Goal: Information Seeking & Learning: Check status

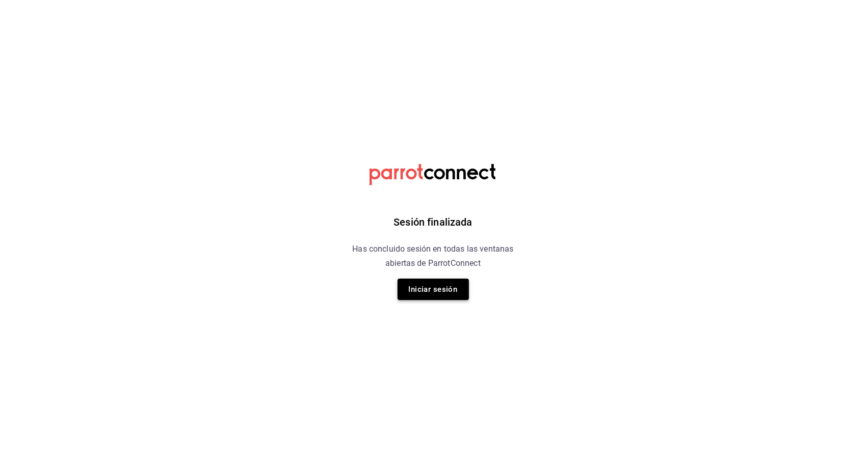
click at [440, 287] on button "Iniciar sesión" at bounding box center [433, 289] width 71 height 21
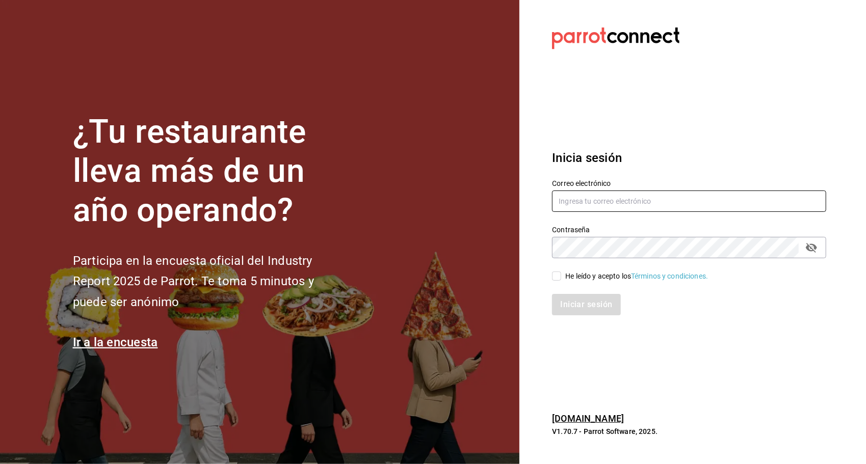
type input "[PERSON_NAME][EMAIL_ADDRESS][PERSON_NAME][DOMAIN_NAME]"
click at [560, 273] on input "He leído y acepto los Términos y condiciones." at bounding box center [556, 276] width 9 height 9
checkbox input "true"
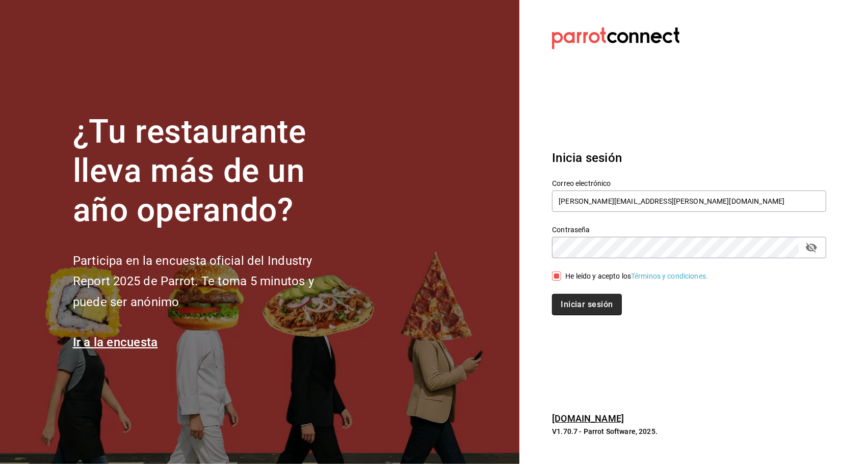
click at [569, 296] on button "Iniciar sesión" at bounding box center [586, 304] width 69 height 21
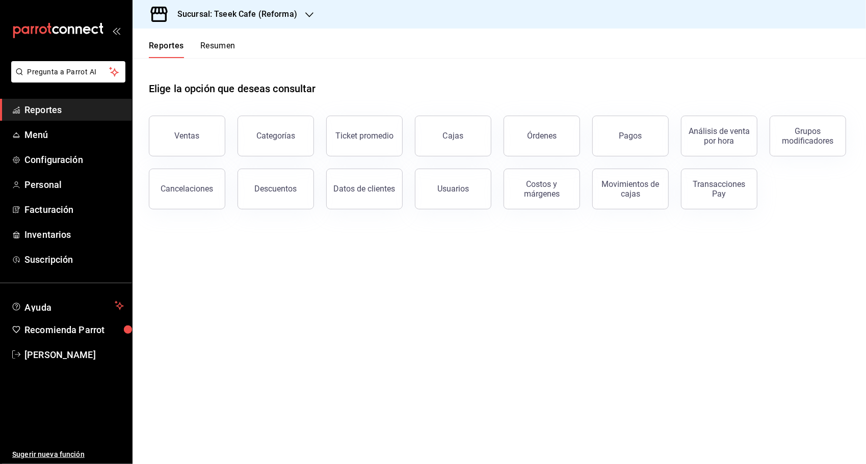
click at [265, 247] on main "Elige la opción que deseas consultar Ventas Categorías Ticket promedio Cajas Ór…" at bounding box center [499, 261] width 733 height 406
click at [273, 21] on div "Sucursal: Tseek Cafe (Reforma)" at bounding box center [229, 14] width 177 height 29
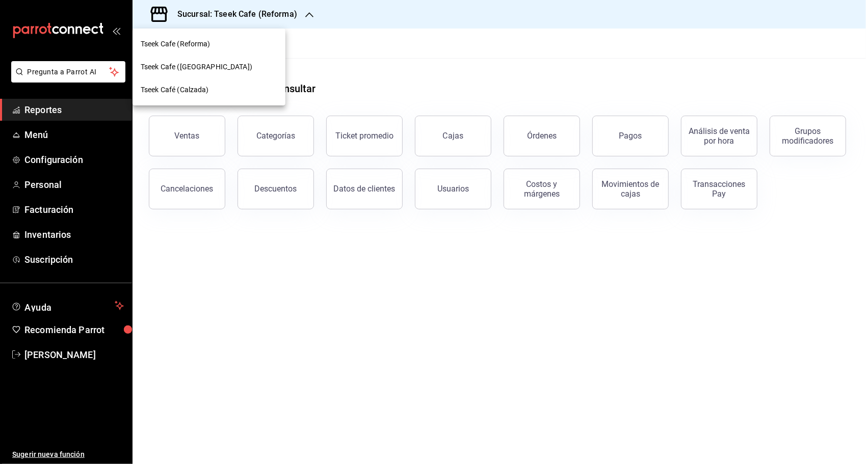
click at [212, 68] on span "Tseek Cafe (Zaragoza)" at bounding box center [197, 67] width 112 height 11
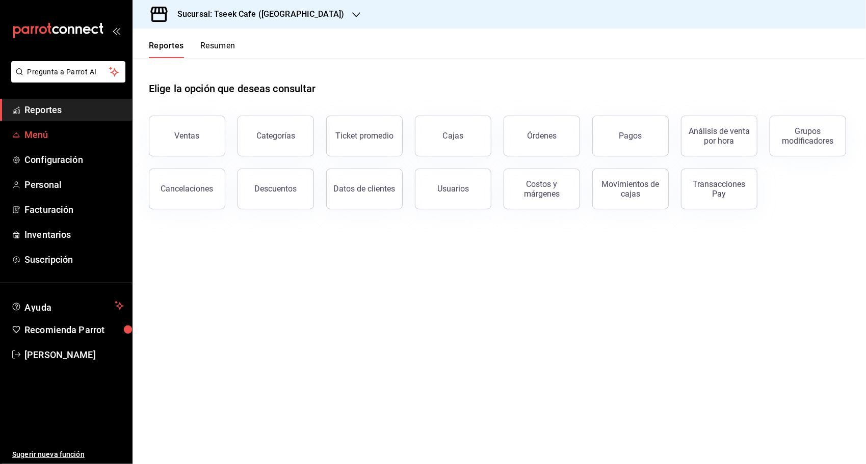
click at [76, 138] on span "Menú" at bounding box center [73, 135] width 99 height 14
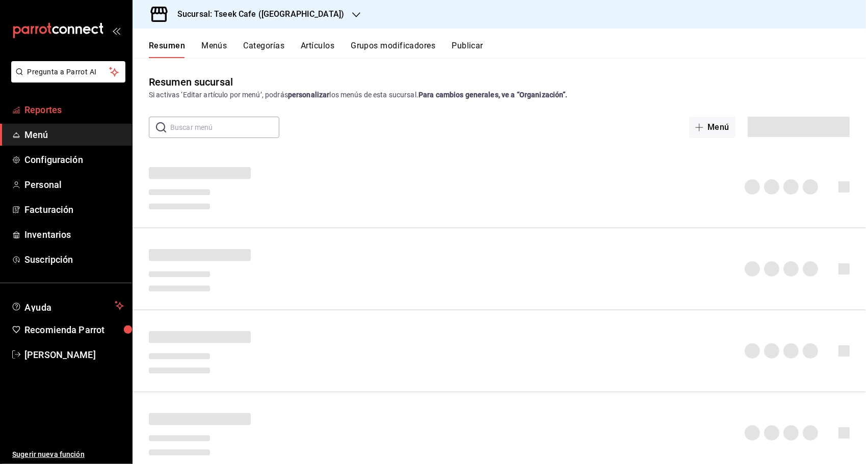
click at [76, 111] on span "Reportes" at bounding box center [73, 110] width 99 height 14
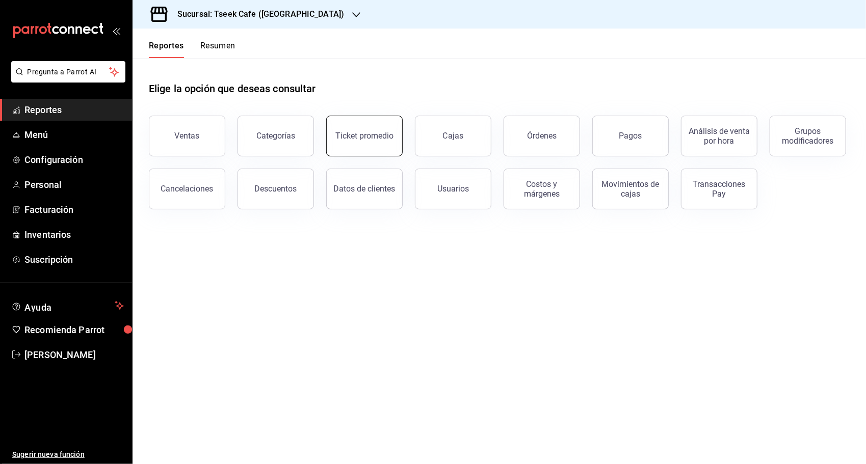
click at [385, 132] on div "Ticket promedio" at bounding box center [364, 136] width 58 height 10
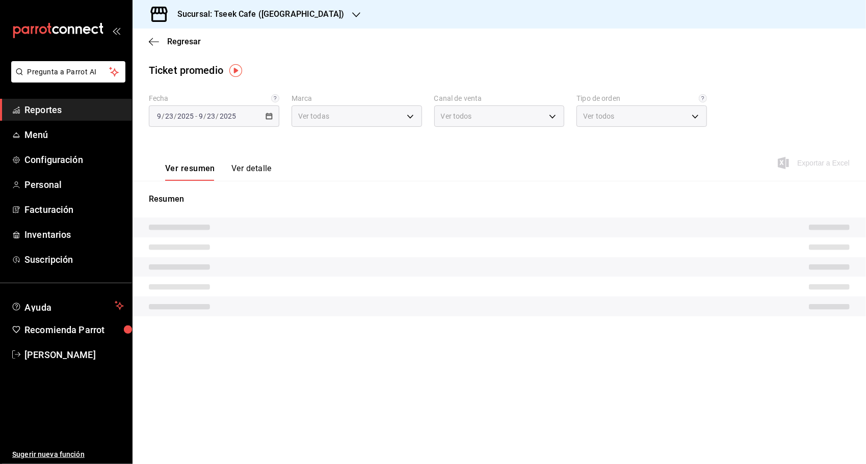
type input "e48aee5e-83eb-415e-8277-edc072ba9fa6"
type input "PARROT,UBER_EATS,RAPPI,DIDI_FOOD,ONLINE"
type input "dfec26df-56e0-424e-bb14-fbf41d2fd981,a5c4cdad-12e2-41ad-a77c-13fc6b35b40f,EXTER…"
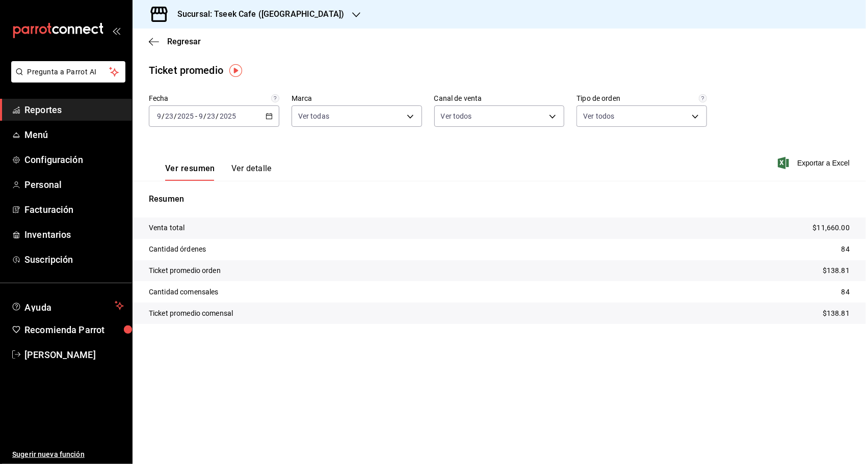
click at [770, 109] on div "Fecha 2025-09-23 9 / 23 / 2025 - 2025-09-23 9 / 23 / 2025 Marca Ver todas e48ae…" at bounding box center [499, 116] width 701 height 45
click at [251, 169] on button "Ver detalle" at bounding box center [251, 172] width 40 height 17
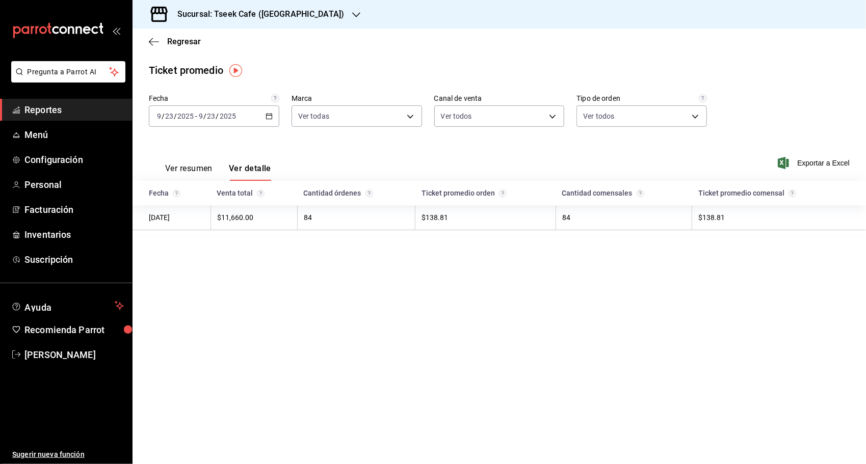
click at [196, 164] on button "Ver resumen" at bounding box center [188, 172] width 47 height 17
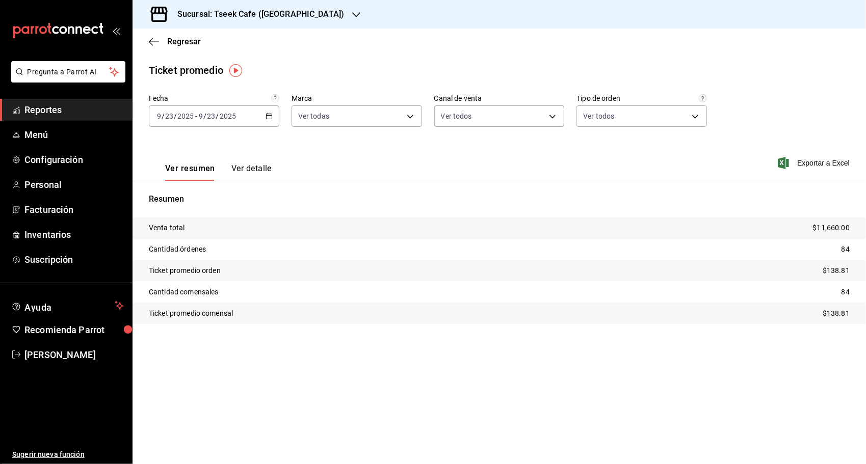
click at [154, 48] on div "Regresar" at bounding box center [499, 42] width 733 height 26
click at [154, 42] on icon "button" at bounding box center [154, 41] width 10 height 9
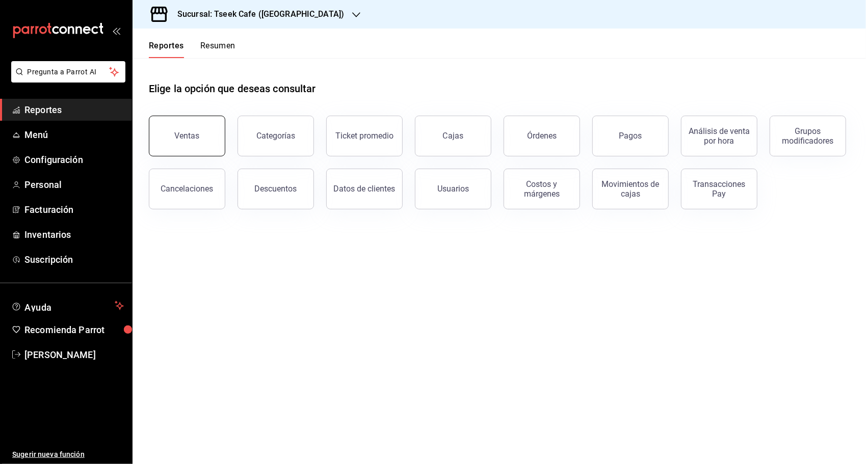
click at [203, 134] on button "Ventas" at bounding box center [187, 136] width 76 height 41
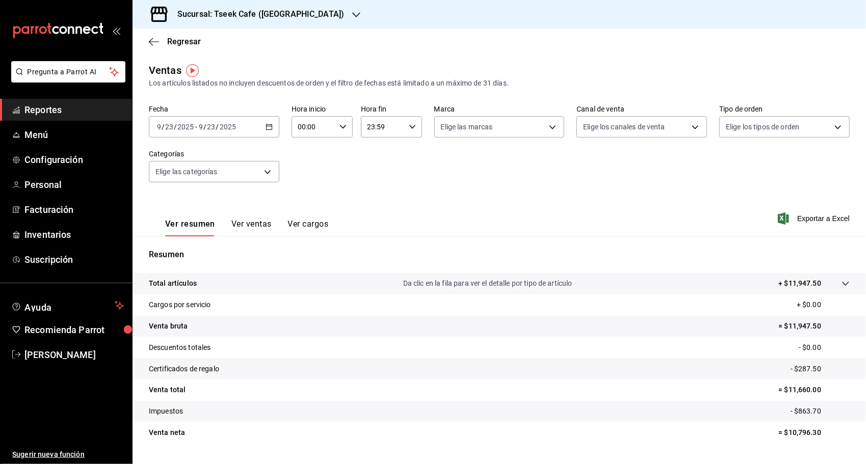
click at [739, 51] on div "Regresar" at bounding box center [499, 42] width 733 height 26
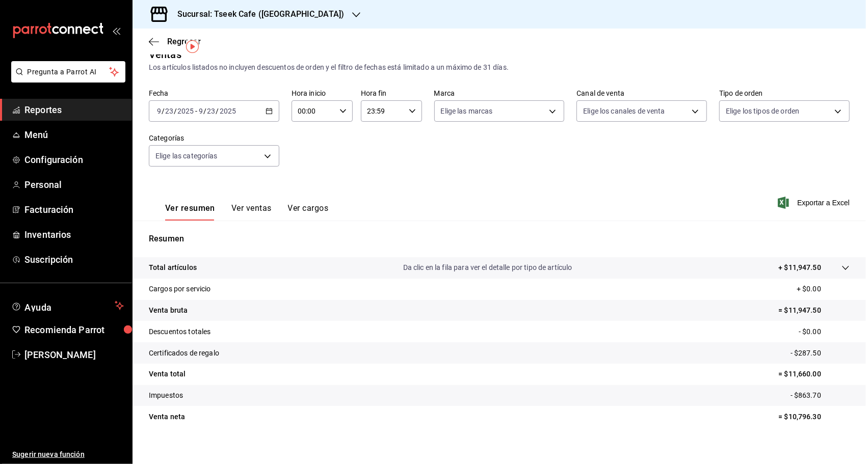
scroll to position [24, 0]
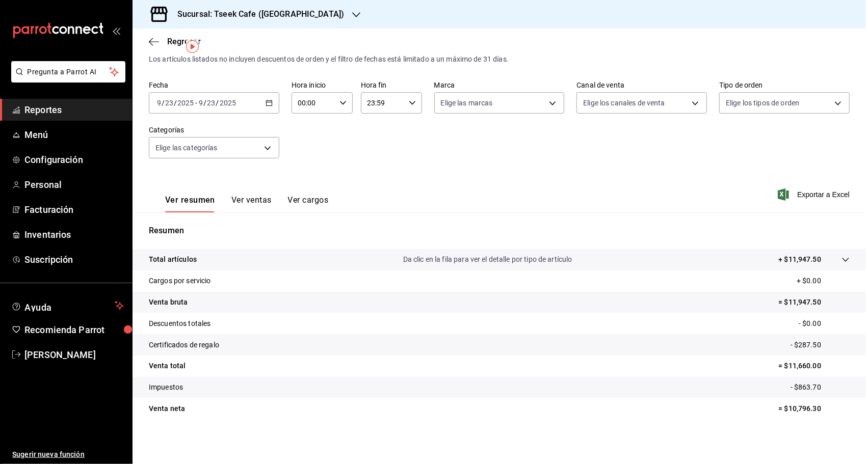
click at [305, 200] on button "Ver cargos" at bounding box center [308, 203] width 41 height 17
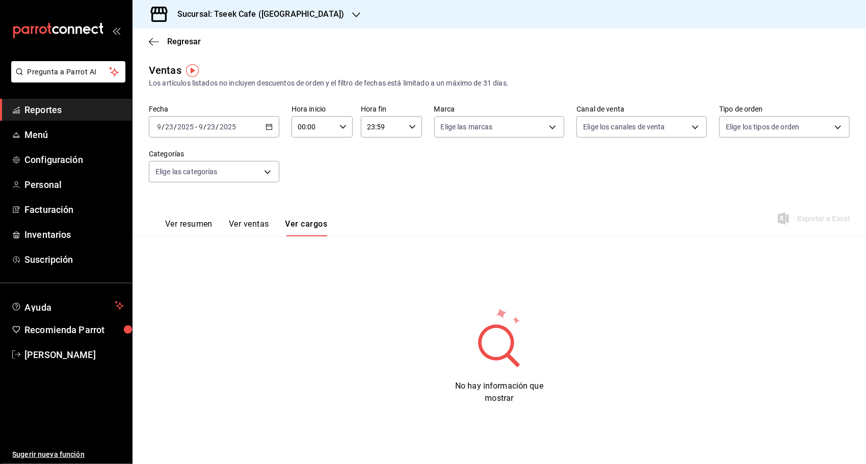
click at [253, 227] on button "Ver ventas" at bounding box center [249, 227] width 40 height 17
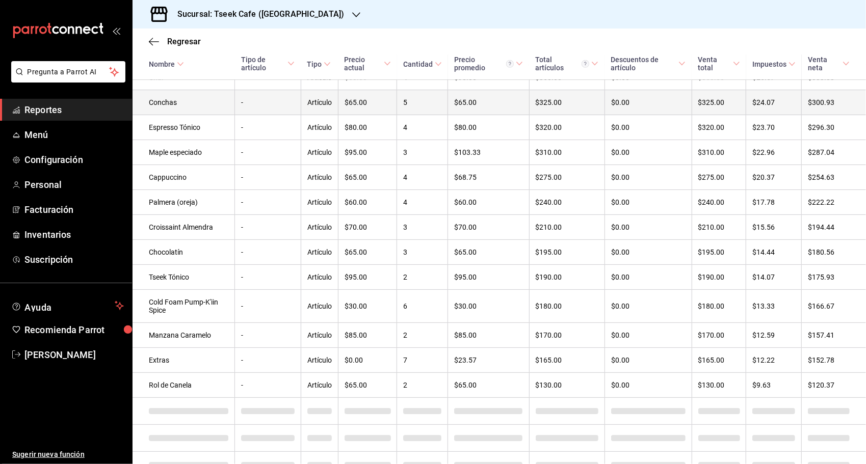
scroll to position [398, 0]
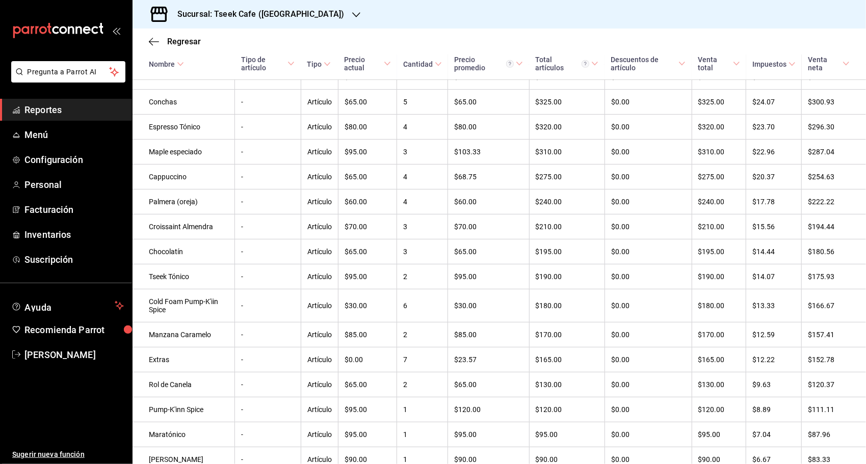
click at [804, 33] on div "Regresar" at bounding box center [499, 42] width 733 height 26
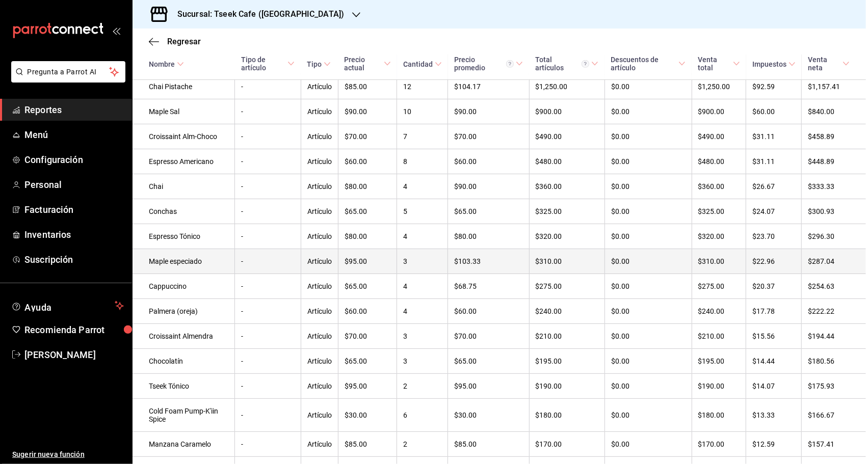
scroll to position [293, 0]
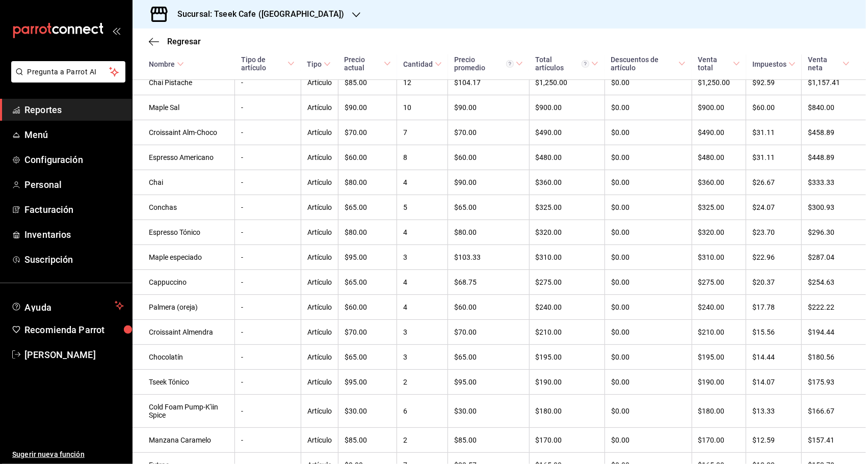
click at [802, 17] on div "Sucursal: Tseek Cafe (Zaragoza)" at bounding box center [499, 14] width 733 height 29
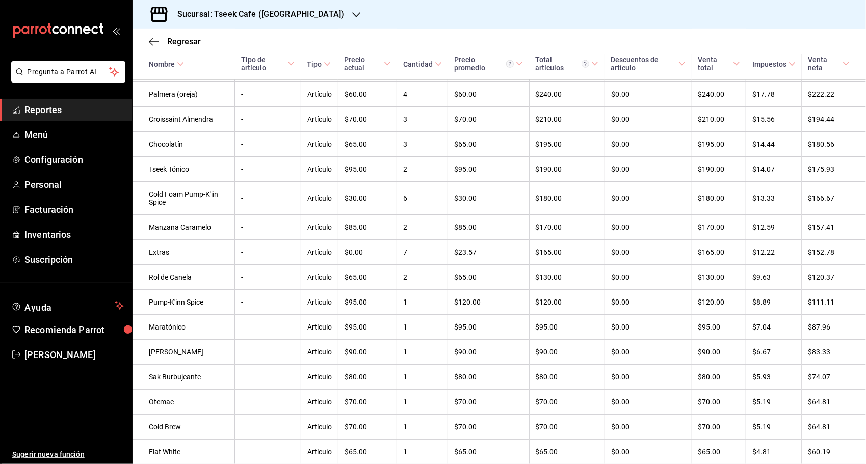
scroll to position [510, 0]
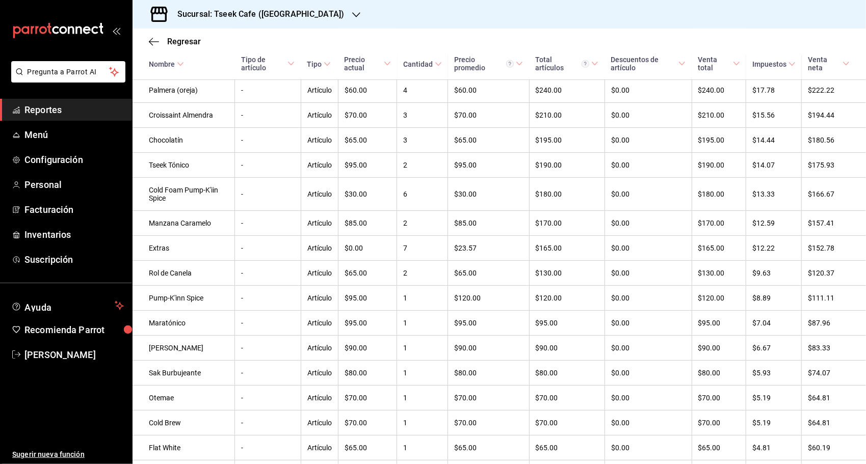
click at [798, 17] on div "Sucursal: Tseek Cafe (Zaragoza)" at bounding box center [499, 14] width 733 height 29
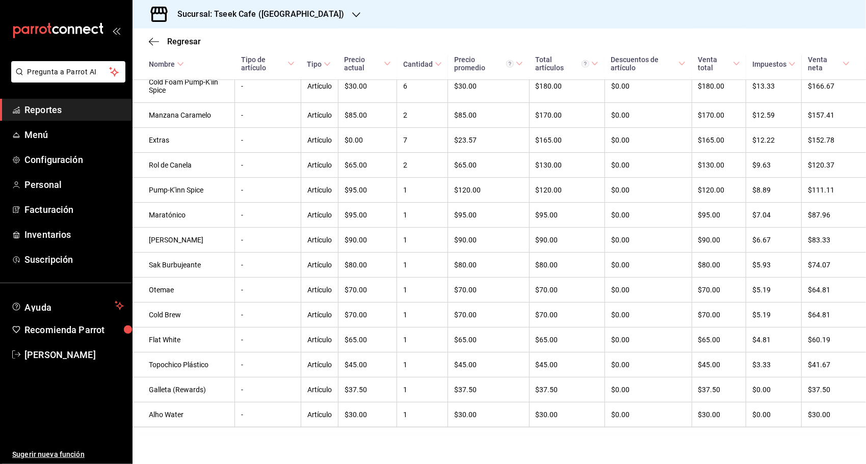
scroll to position [624, 0]
click at [787, 27] on div "Sucursal: Tseek Cafe (Zaragoza)" at bounding box center [499, 14] width 733 height 29
